Goal: Find specific page/section: Find specific page/section

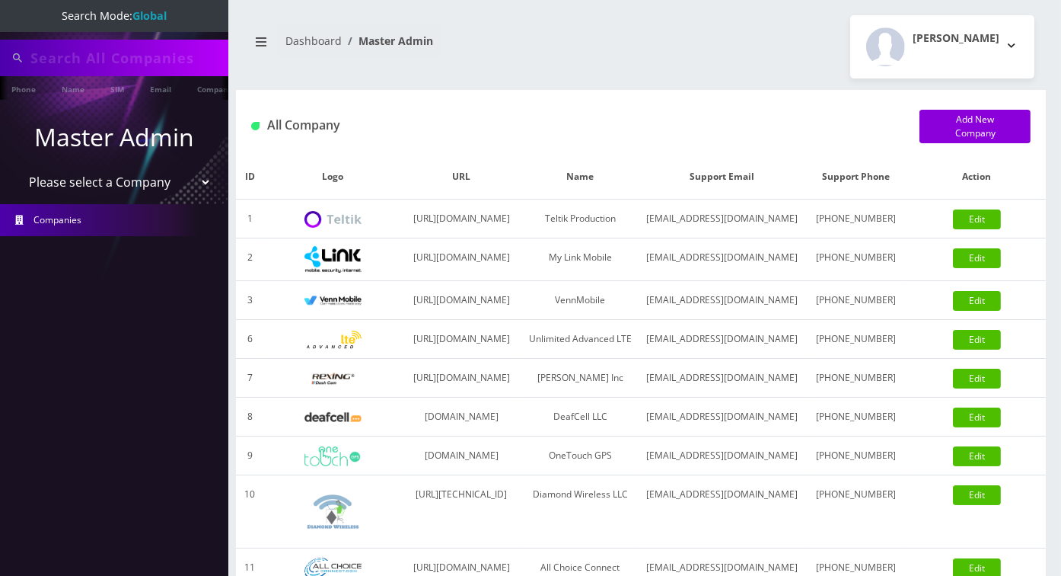
type input "[PERSON_NAME]"
click at [111, 53] on input "[PERSON_NAME]" at bounding box center [127, 57] width 194 height 29
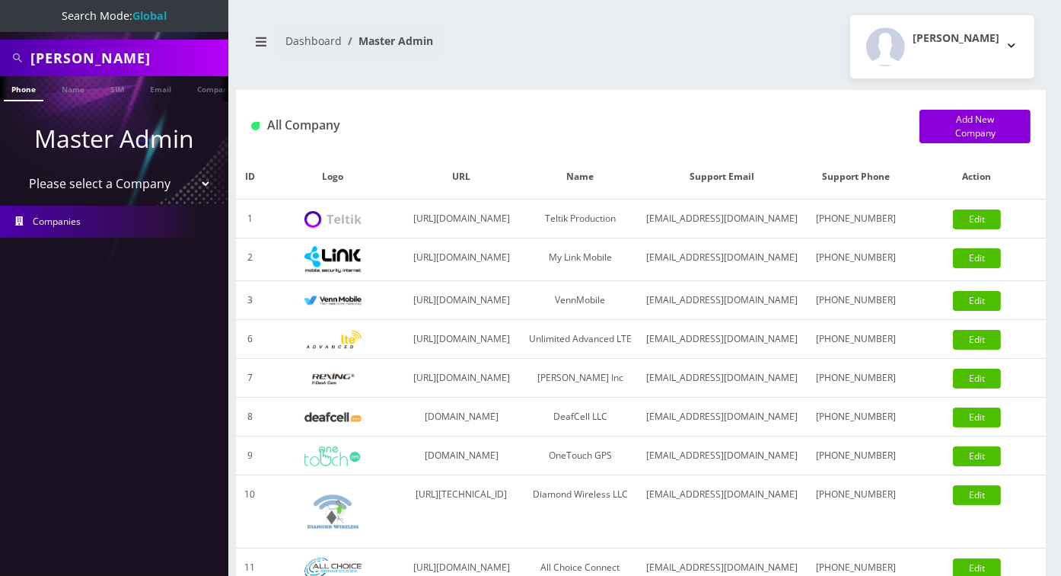
click at [111, 53] on input "[PERSON_NAME]" at bounding box center [127, 57] width 194 height 29
click at [62, 97] on link "Name" at bounding box center [73, 88] width 38 height 25
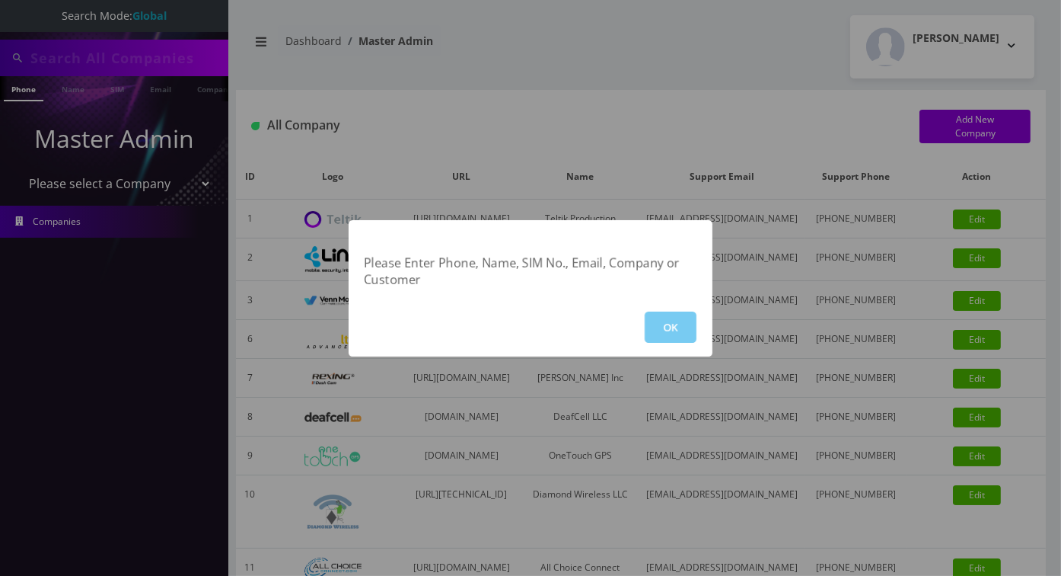
click at [658, 327] on button "OK" at bounding box center [671, 326] width 52 height 31
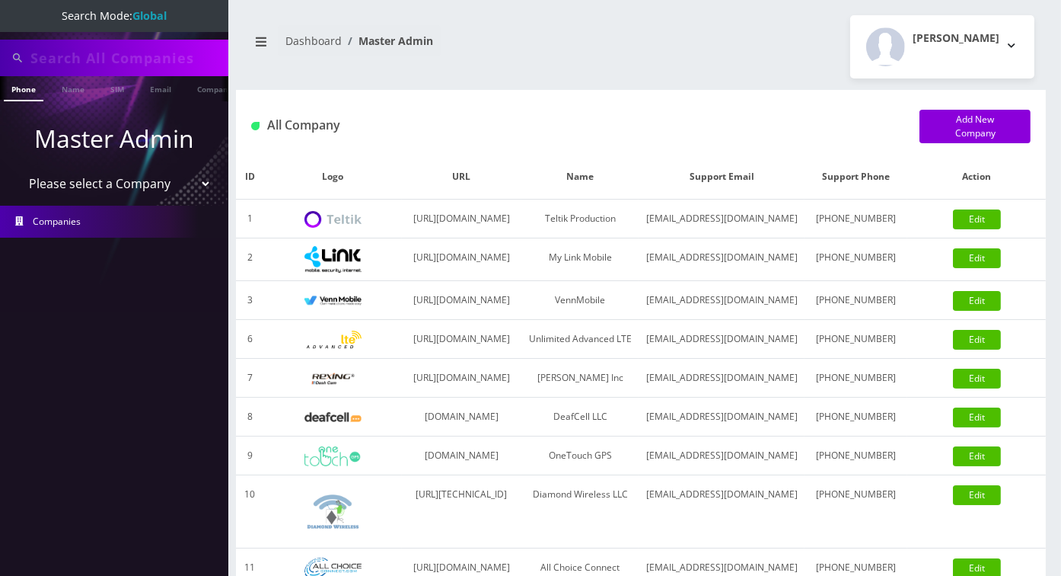
click at [89, 64] on input "text" at bounding box center [127, 57] width 194 height 29
click at [195, 382] on nav "Search Mode: Global Phone Name SIM Email Company Customer Master Admin Please s…" at bounding box center [114, 288] width 228 height 576
